Goal: Information Seeking & Learning: Learn about a topic

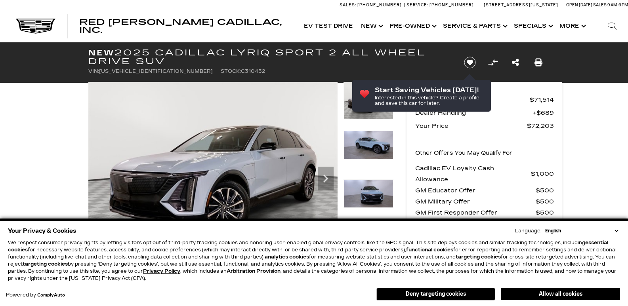
click at [617, 228] on select "English Spanish / Español English / [GEOGRAPHIC_DATA] Korean / 한국어 Vietnamese /…" at bounding box center [581, 231] width 77 height 7
click at [618, 228] on select "English Spanish / Español English / [GEOGRAPHIC_DATA] Korean / 한국어 Vietnamese /…" at bounding box center [581, 231] width 77 height 7
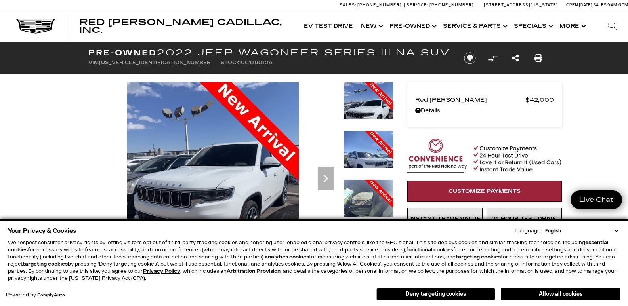
click at [618, 228] on select "English Spanish / Español English / [GEOGRAPHIC_DATA] Korean / 한국어 Vietnamese /…" at bounding box center [581, 231] width 77 height 7
